Goal: Task Accomplishment & Management: Manage account settings

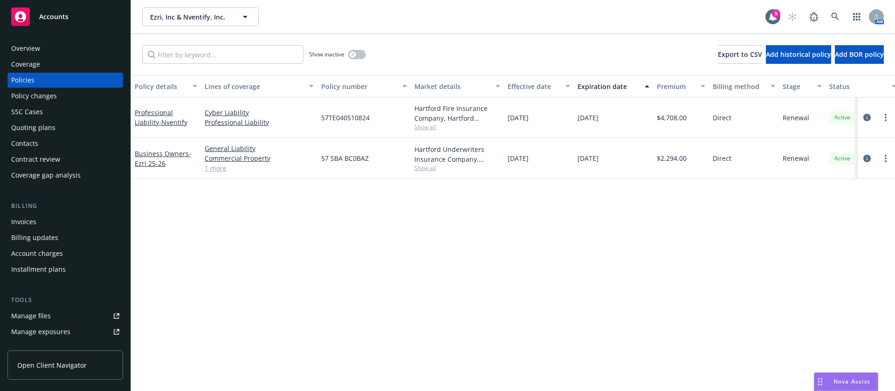
click at [38, 140] on div "Contacts" at bounding box center [65, 143] width 108 height 15
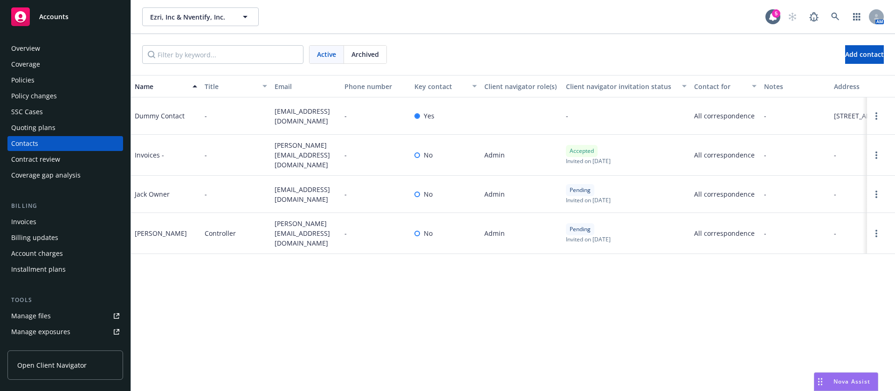
click at [52, 224] on div "Invoices" at bounding box center [65, 222] width 108 height 15
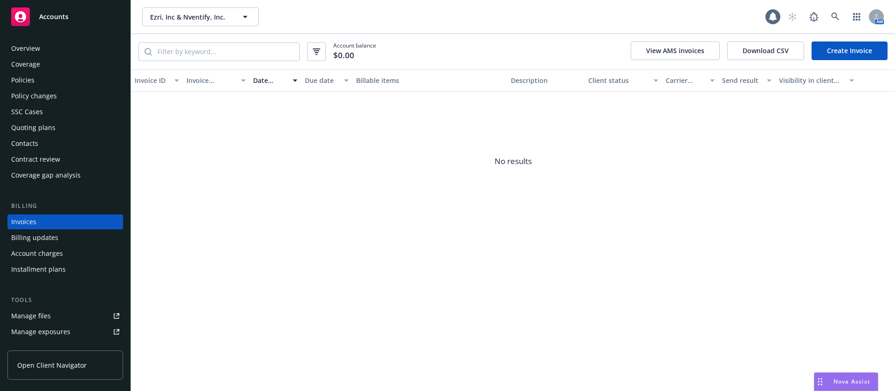
scroll to position [12, 0]
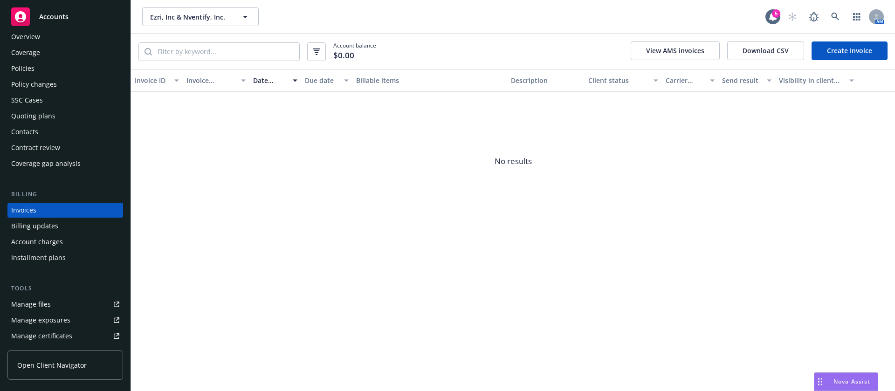
click at [47, 131] on div "Contacts" at bounding box center [65, 132] width 108 height 15
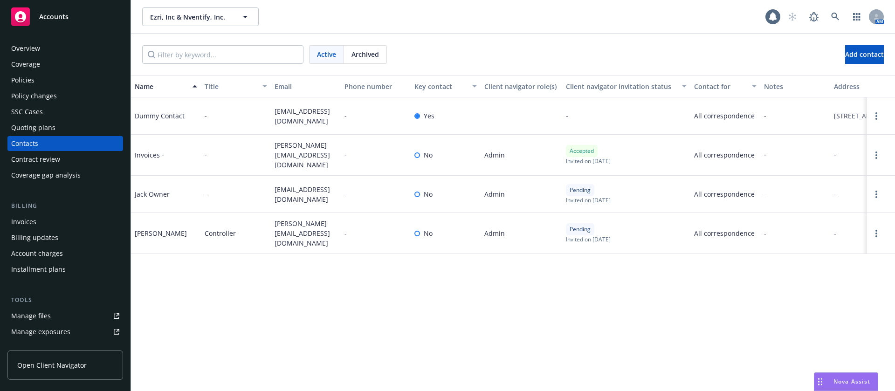
click at [60, 83] on div "Policies" at bounding box center [65, 80] width 108 height 15
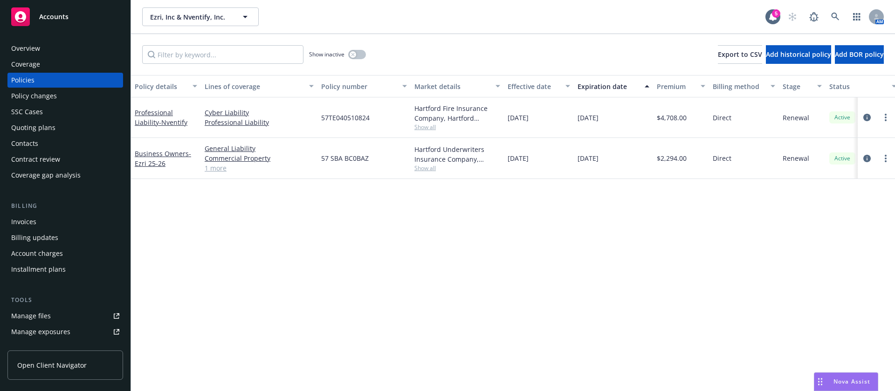
click at [30, 225] on div "Invoices" at bounding box center [23, 222] width 25 height 15
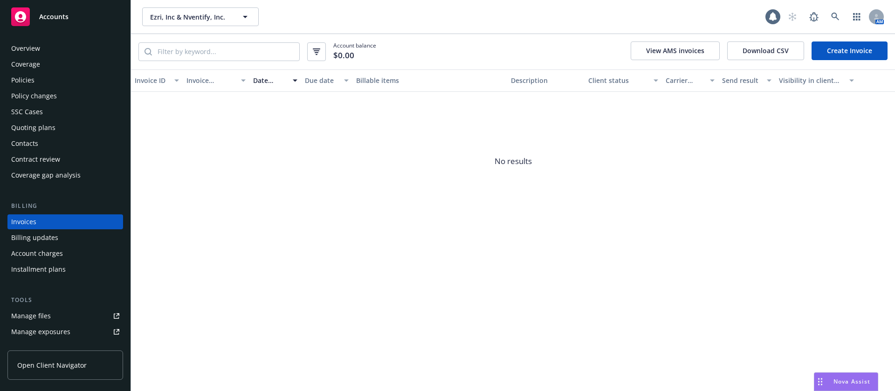
scroll to position [12, 0]
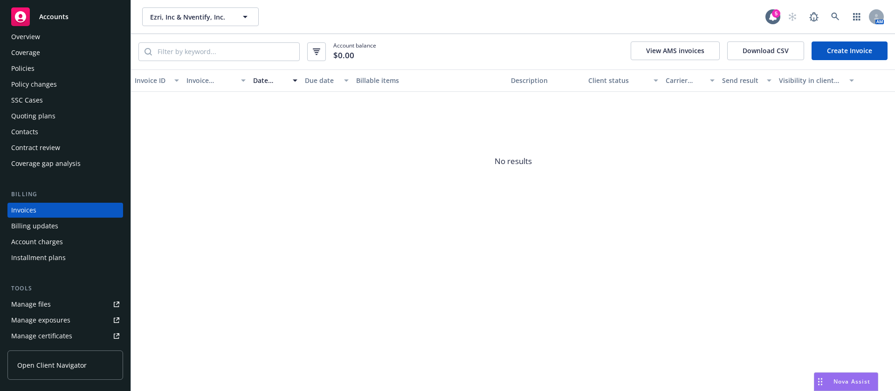
click at [55, 141] on div "Contract review" at bounding box center [35, 147] width 49 height 15
click at [61, 125] on div "Contacts" at bounding box center [65, 132] width 108 height 15
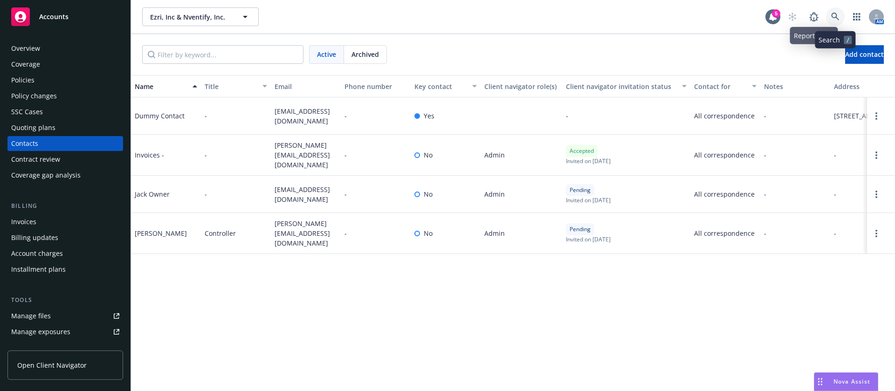
click at [832, 18] on icon at bounding box center [836, 17] width 8 height 8
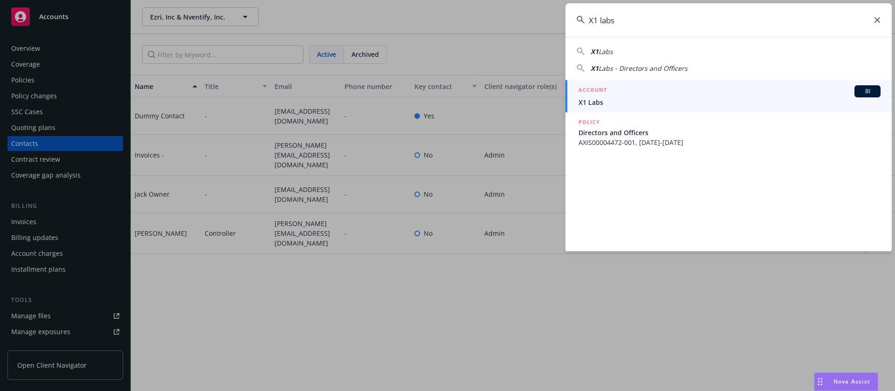
type input "X1 labs"
click at [628, 101] on span "X1 Labs" at bounding box center [730, 102] width 302 height 10
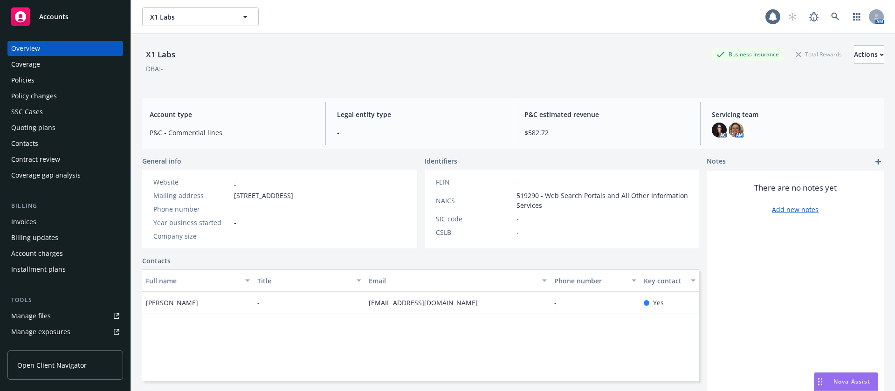
click at [32, 73] on div "Policies" at bounding box center [22, 80] width 23 height 15
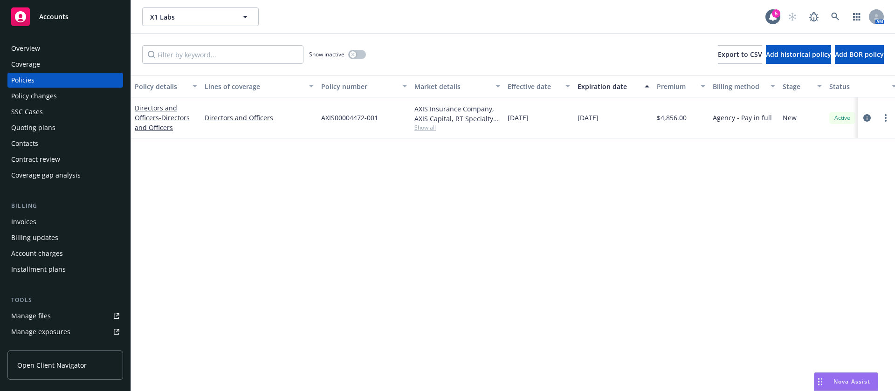
click at [17, 216] on div "Invoices" at bounding box center [23, 222] width 25 height 15
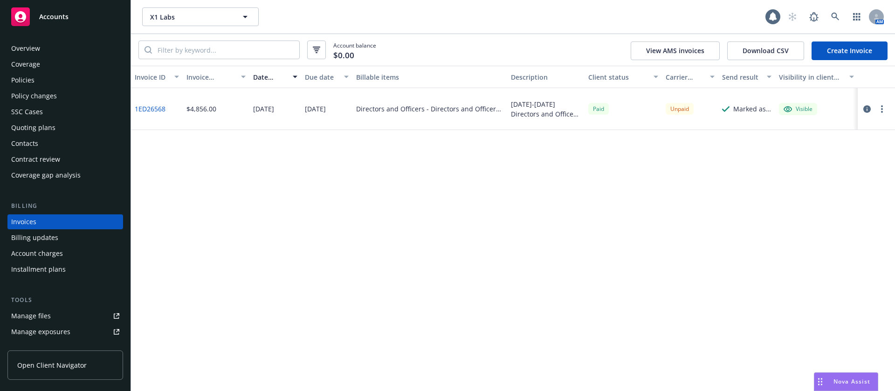
scroll to position [12, 0]
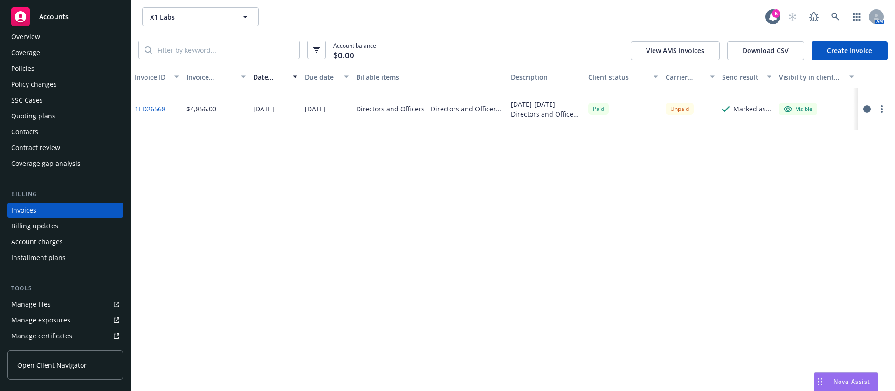
click at [884, 107] on button "button" at bounding box center [882, 109] width 11 height 11
click at [847, 222] on link "Download invoice PDF" at bounding box center [828, 221] width 119 height 19
click at [840, 22] on link at bounding box center [835, 16] width 19 height 19
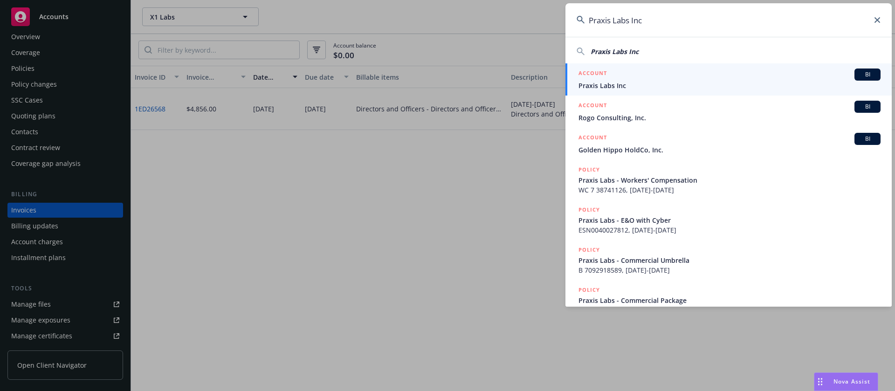
type input "Praxis Labs Inc"
click at [720, 88] on span "Praxis Labs Inc" at bounding box center [730, 86] width 302 height 10
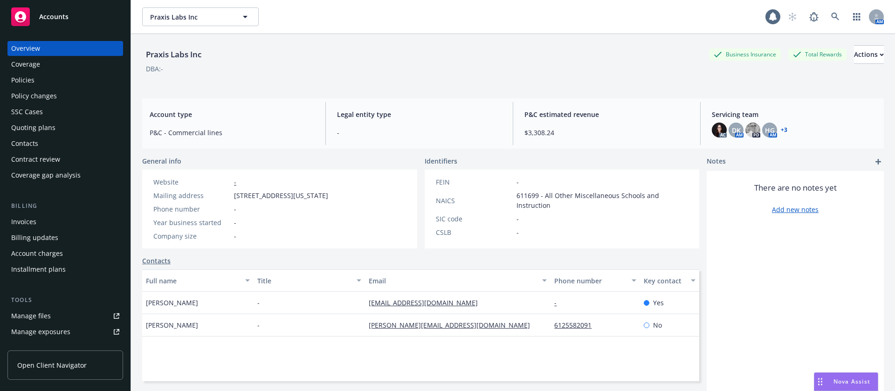
click at [29, 222] on div "Invoices" at bounding box center [23, 222] width 25 height 15
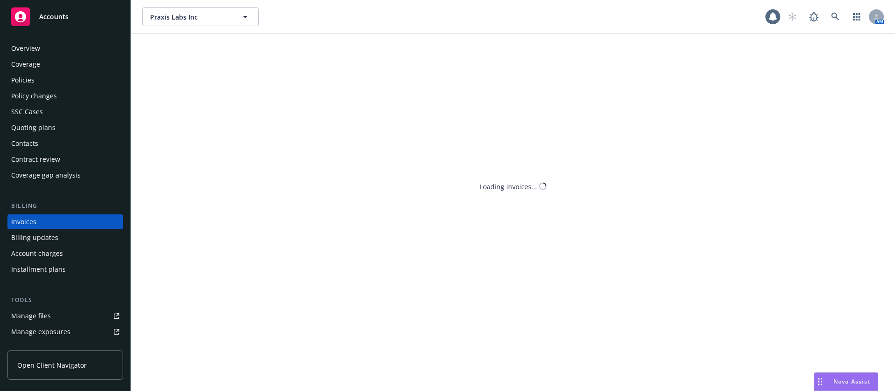
scroll to position [12, 0]
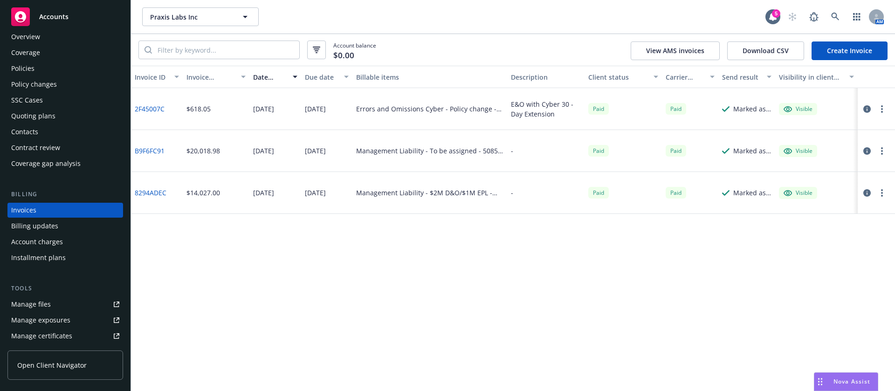
click at [32, 63] on div "Policies" at bounding box center [22, 68] width 23 height 15
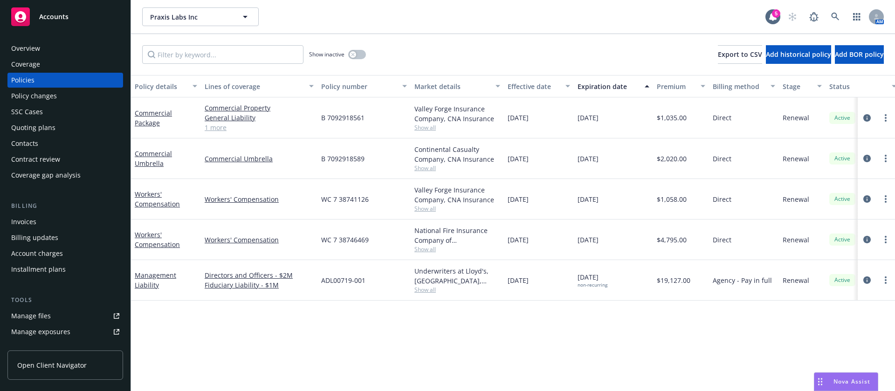
click at [366, 161] on div "B 7092918589" at bounding box center [364, 159] width 93 height 41
drag, startPoint x: 368, startPoint y: 158, endPoint x: 327, endPoint y: 157, distance: 41.5
click at [327, 157] on div "B 7092918589" at bounding box center [364, 159] width 93 height 41
copy span "7092918589"
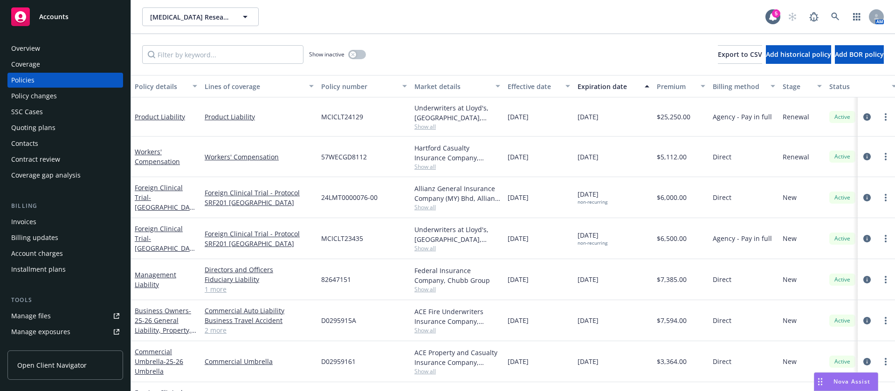
click at [36, 142] on div "Contacts" at bounding box center [24, 143] width 27 height 15
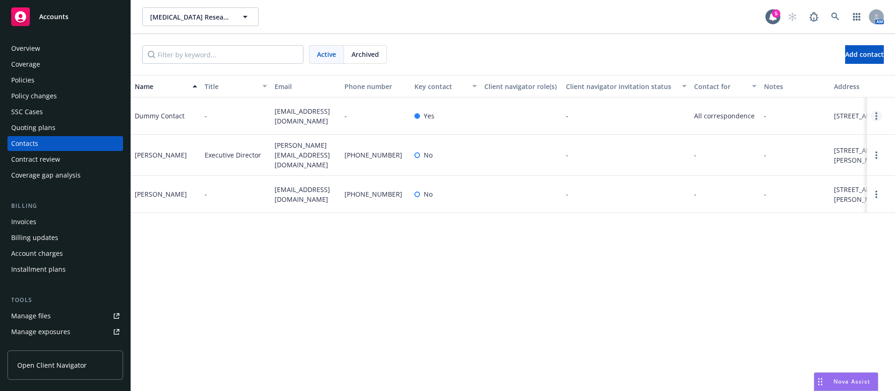
click at [880, 122] on link "Open options" at bounding box center [876, 116] width 11 height 11
click at [825, 112] on link "Archive" at bounding box center [816, 115] width 105 height 19
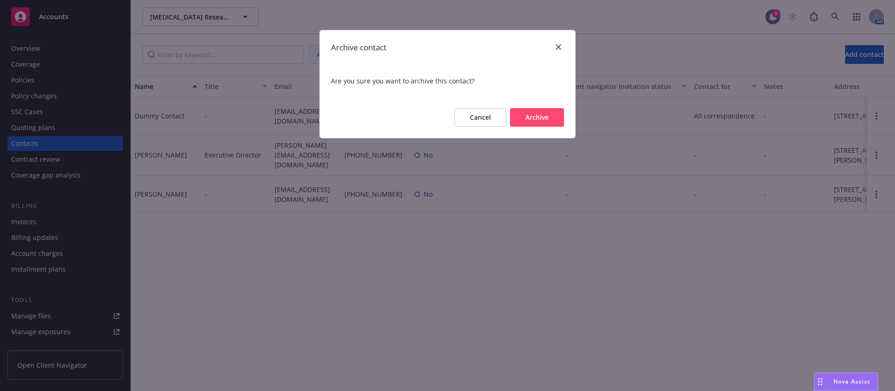
click at [536, 114] on button "Archive" at bounding box center [537, 117] width 54 height 19
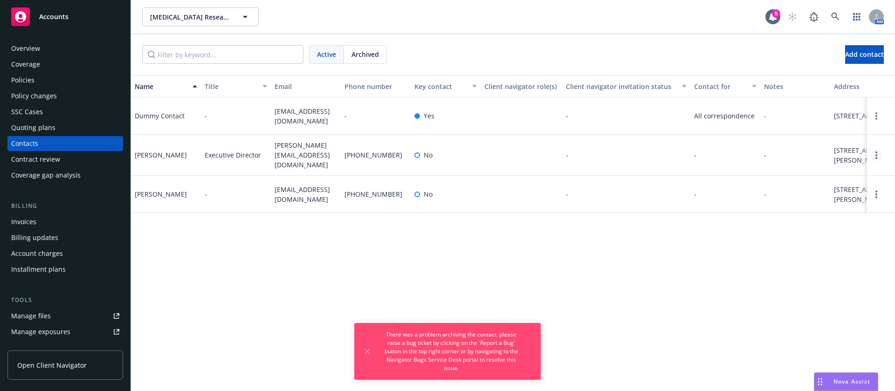
click at [879, 161] on link "Open options" at bounding box center [876, 155] width 11 height 11
click at [813, 112] on link "Edit contact" at bounding box center [816, 116] width 105 height 19
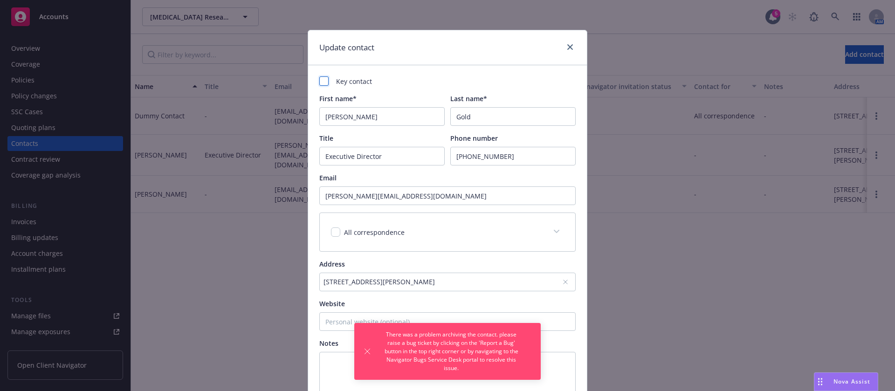
click at [320, 81] on div at bounding box center [323, 80] width 9 height 9
checkbox input "true"
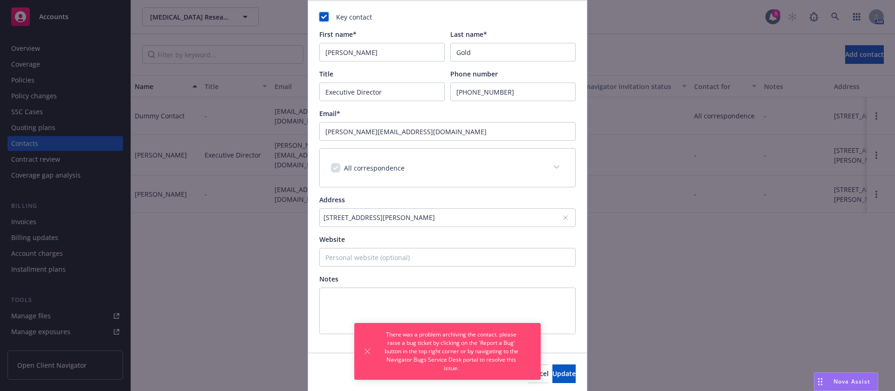
scroll to position [98, 0]
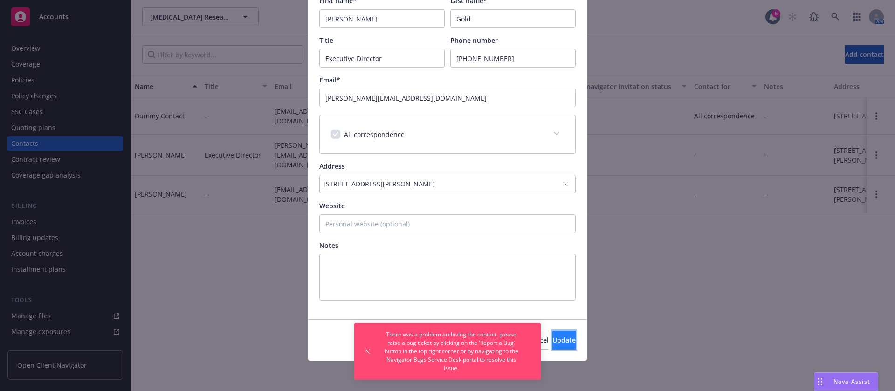
click at [559, 335] on button "Update" at bounding box center [564, 340] width 23 height 19
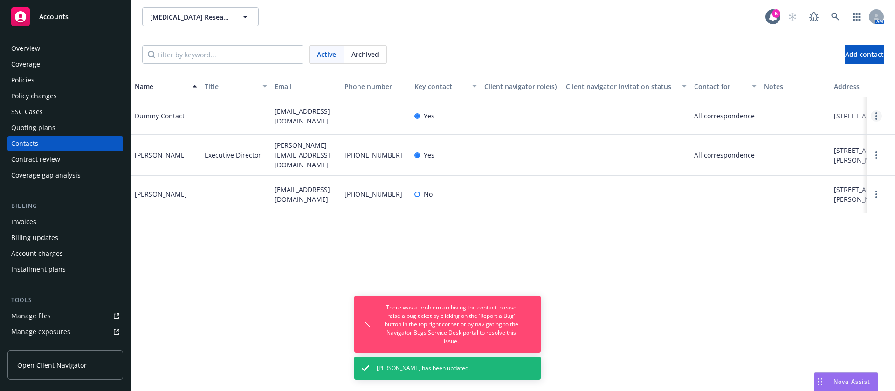
click at [877, 114] on circle "Open options" at bounding box center [877, 113] width 2 height 2
click at [798, 109] on link "Archive" at bounding box center [816, 115] width 105 height 19
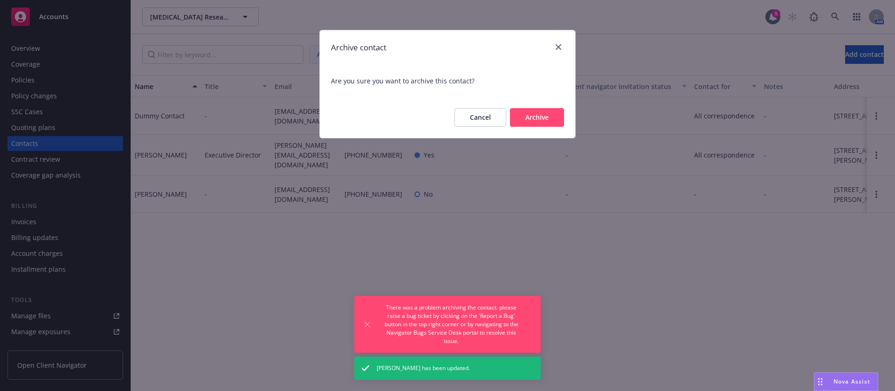
click at [544, 114] on button "Archive" at bounding box center [537, 117] width 54 height 19
